Goal: Information Seeking & Learning: Find specific page/section

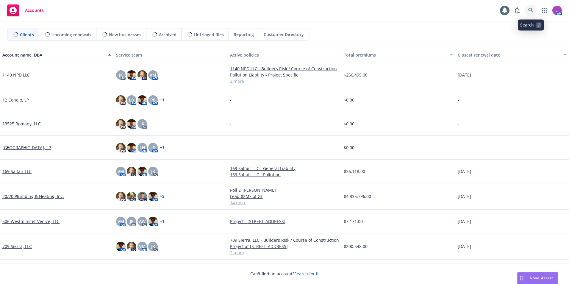
click at [530, 13] on link at bounding box center [531, 10] width 12 height 12
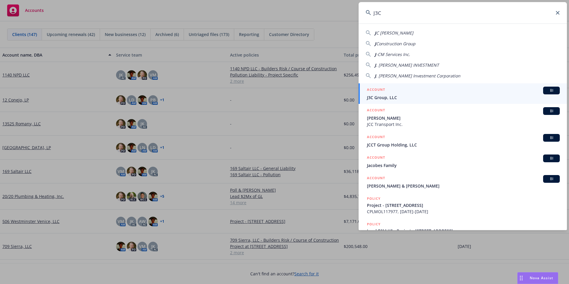
type input "J3C"
click at [389, 94] on div "ACCOUNT BI J3C Group, LLC" at bounding box center [463, 94] width 193 height 14
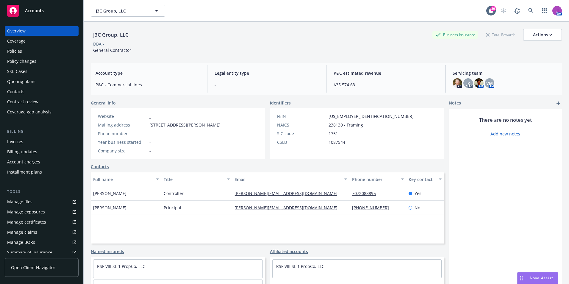
click at [26, 51] on div "Policies" at bounding box center [41, 51] width 69 height 10
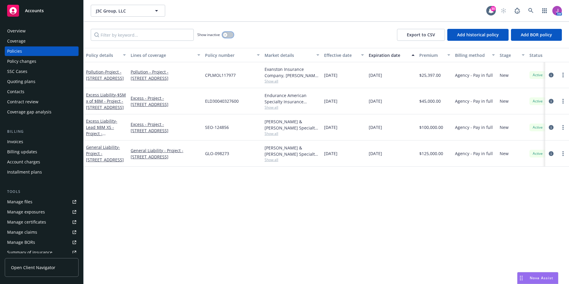
click at [225, 36] on div "button" at bounding box center [225, 35] width 4 height 4
click at [225, 36] on button "button" at bounding box center [227, 35] width 11 height 6
click at [127, 12] on span "J3C Group, LLC" at bounding box center [122, 11] width 52 height 6
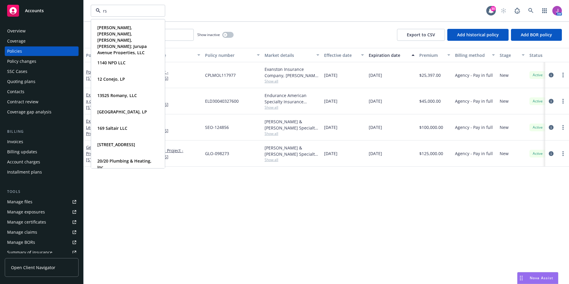
type input "rsf"
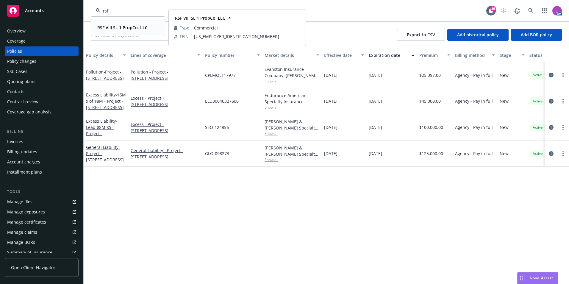
click at [123, 26] on strong "RSF VIII SL 1 PropCo, LLC" at bounding box center [122, 28] width 50 height 6
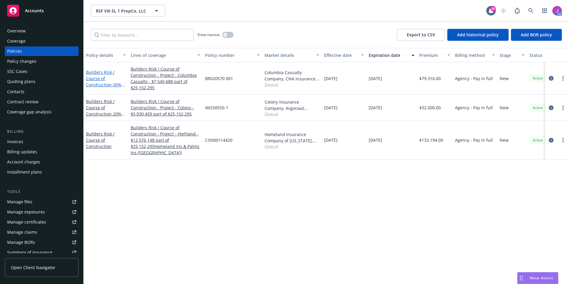
click at [97, 82] on link "Builders Risk / Course of Construction - 30% Share" at bounding box center [103, 81] width 35 height 24
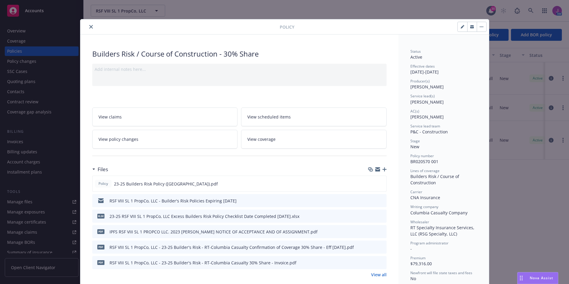
click at [556, 154] on div "Policy Builders Risk / Course of Construction - 30% Share Add internal notes he…" at bounding box center [284, 142] width 569 height 284
click at [90, 27] on icon "close" at bounding box center [91, 27] width 4 height 4
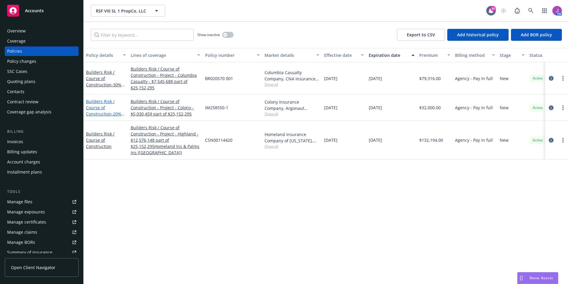
click at [95, 113] on link "Builders Risk / Course of Construction - 20% Share" at bounding box center [103, 111] width 35 height 24
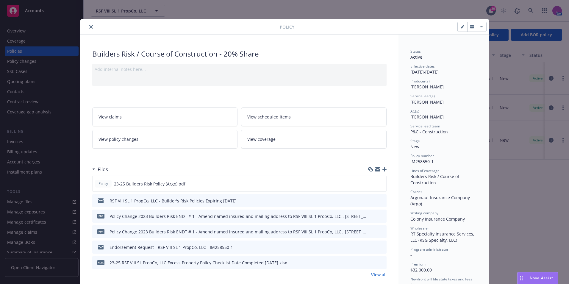
click at [88, 26] on button "close" at bounding box center [91, 26] width 7 height 7
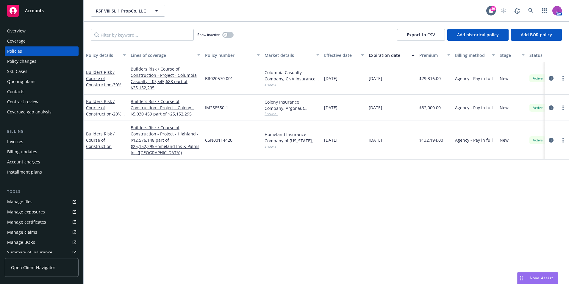
click at [99, 149] on div "Builders Risk / Course of Construction" at bounding box center [106, 140] width 40 height 19
click at [99, 147] on link "Builders Risk / Course of Construction" at bounding box center [100, 140] width 29 height 18
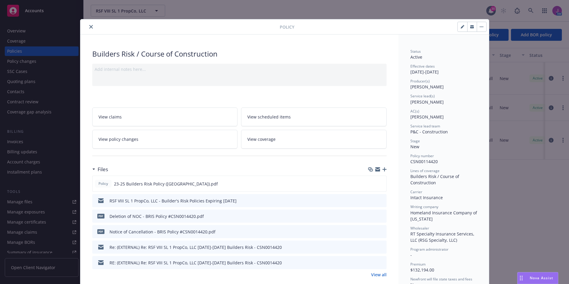
click at [89, 26] on icon "close" at bounding box center [91, 27] width 4 height 4
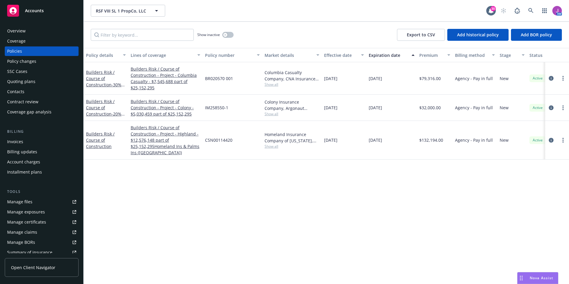
click at [447, 176] on div "Policy details Lines of coverage Policy number Market details Effective date Ex…" at bounding box center [327, 166] width 486 height 236
